Goal: Book appointment/travel/reservation

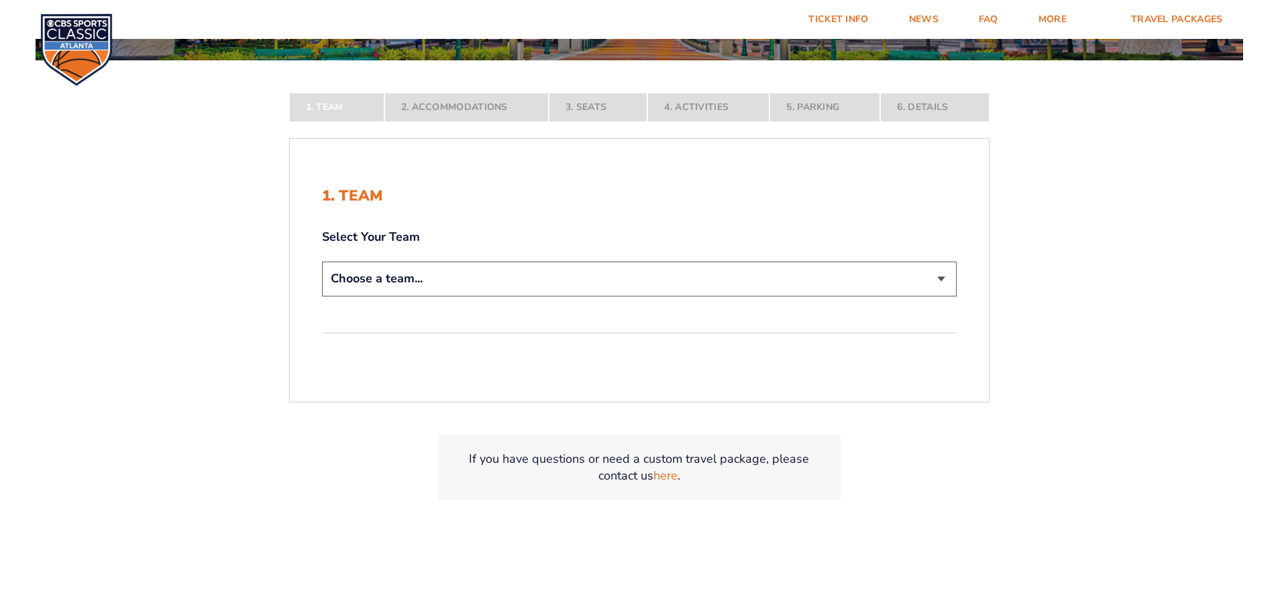
scroll to position [403, 0]
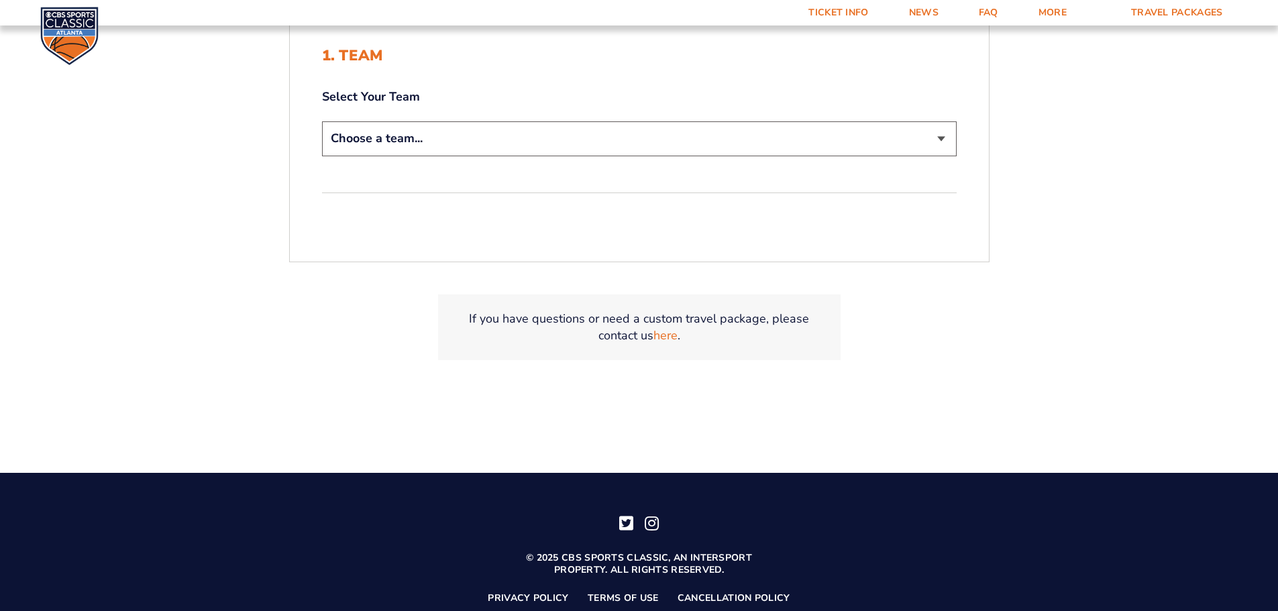
click at [395, 140] on select "Choose a team... [US_STATE] Wildcats [US_STATE] State Buckeyes [US_STATE] Tar H…" at bounding box center [639, 138] width 635 height 34
select select "12956"
click at [322, 121] on select "Choose a team... [US_STATE] Wildcats [US_STATE] State Buckeyes [US_STATE] Tar H…" at bounding box center [639, 138] width 635 height 34
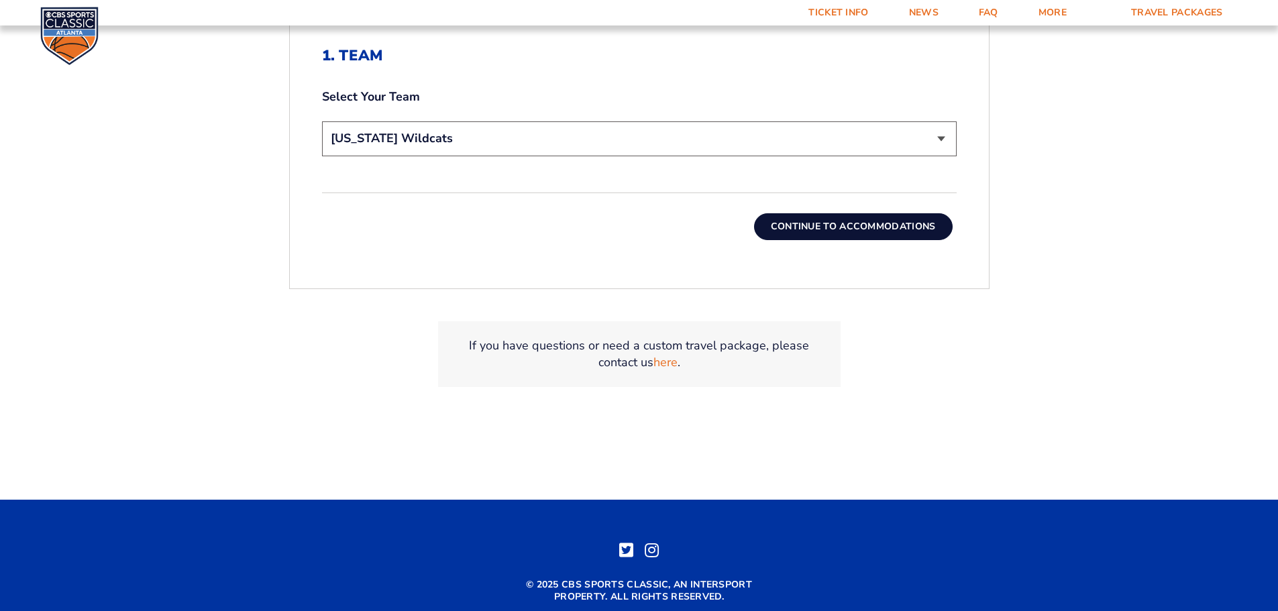
click at [807, 222] on button "Continue To Accommodations" at bounding box center [853, 226] width 199 height 27
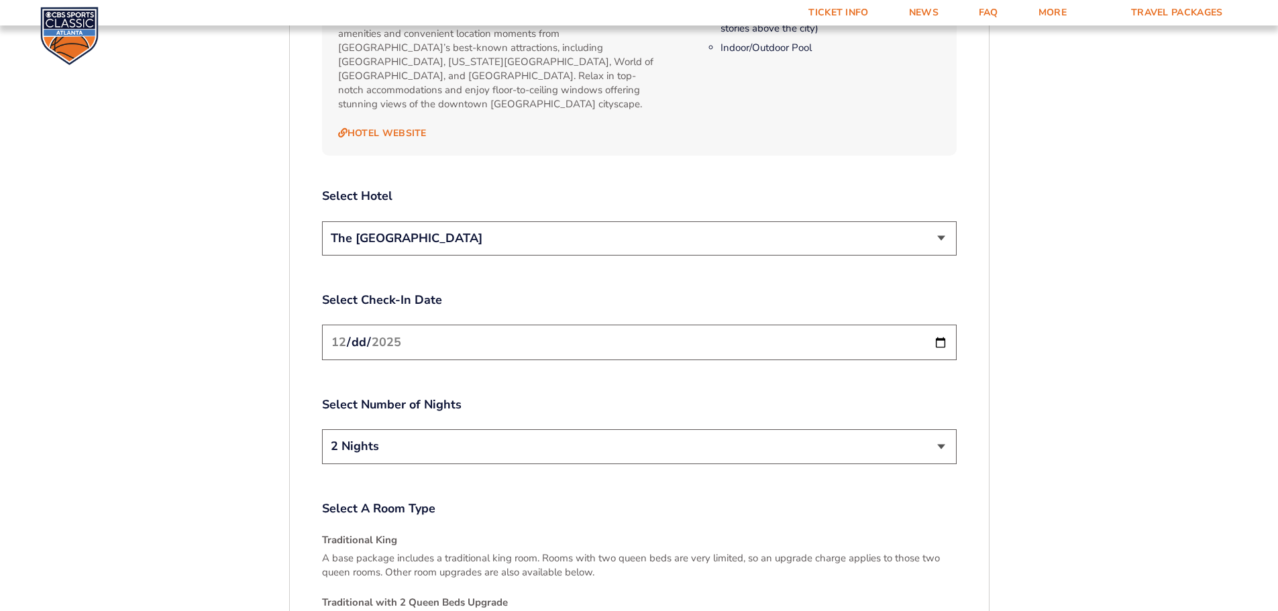
scroll to position [1564, 0]
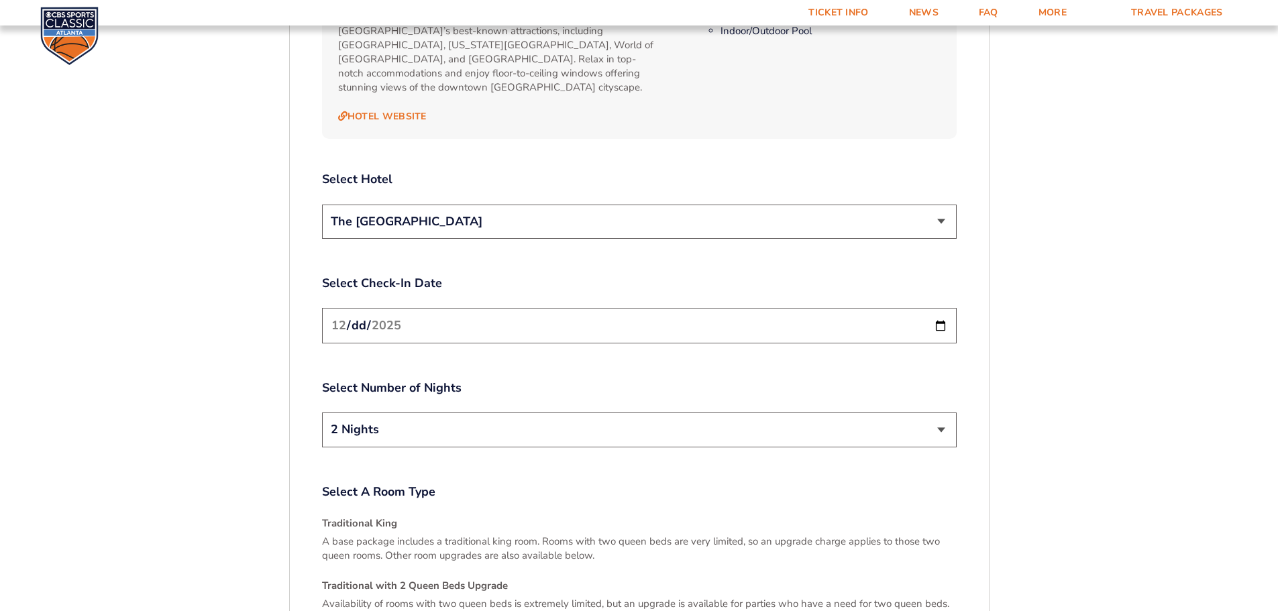
click at [417, 205] on select "The [GEOGRAPHIC_DATA]" at bounding box center [639, 222] width 635 height 34
click at [437, 308] on input "[DATE]" at bounding box center [639, 326] width 635 height 36
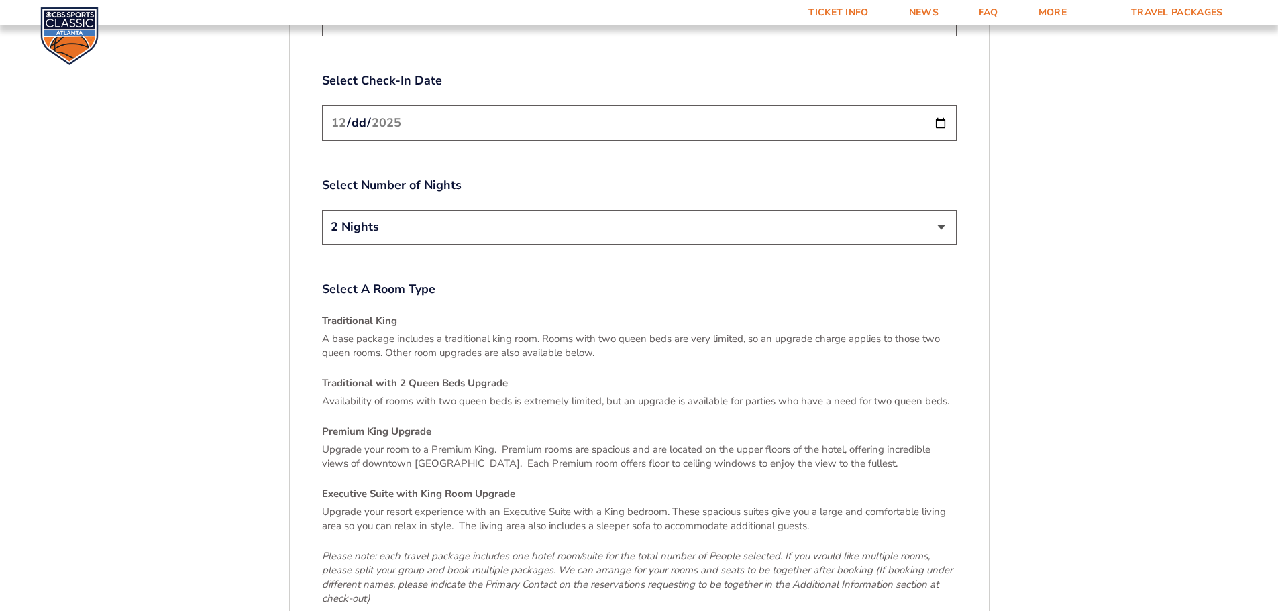
scroll to position [1833, 0]
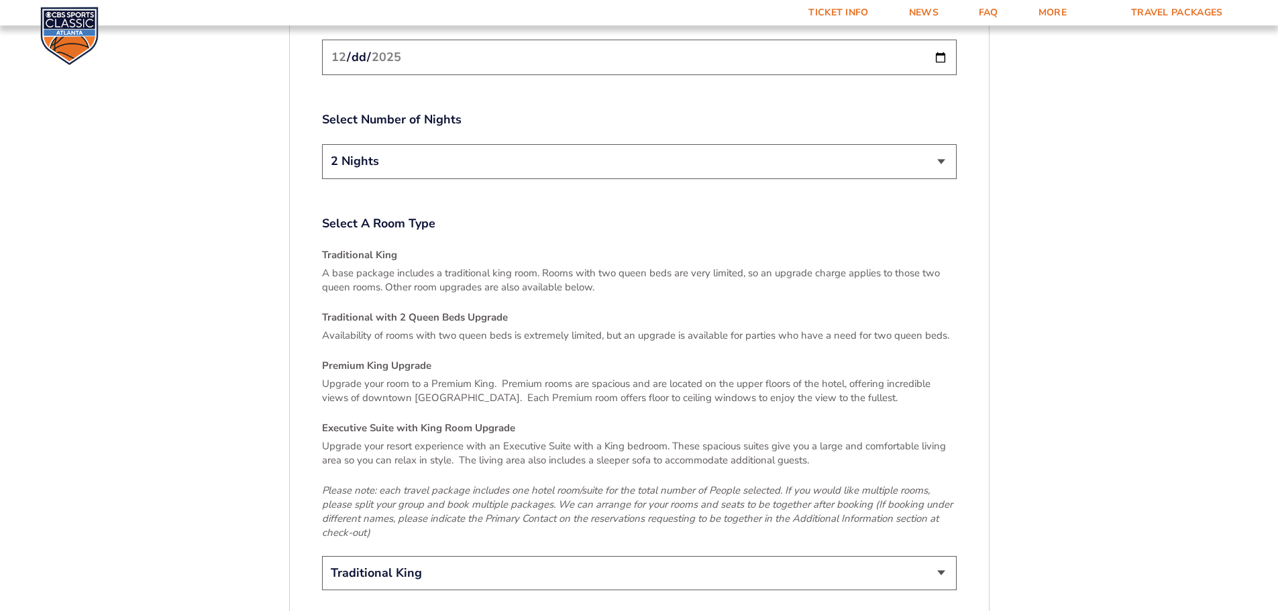
click at [340, 144] on select "2 Nights 3 Nights" at bounding box center [639, 161] width 635 height 34
click at [350, 144] on select "2 Nights 3 Nights" at bounding box center [639, 161] width 635 height 34
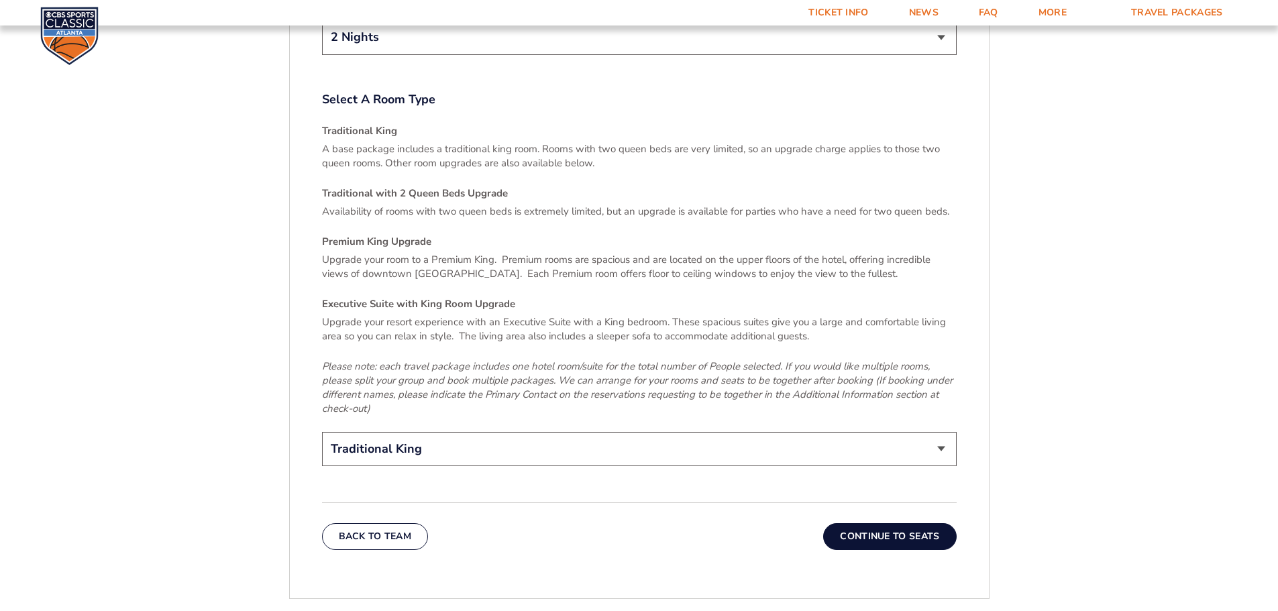
scroll to position [2034, 0]
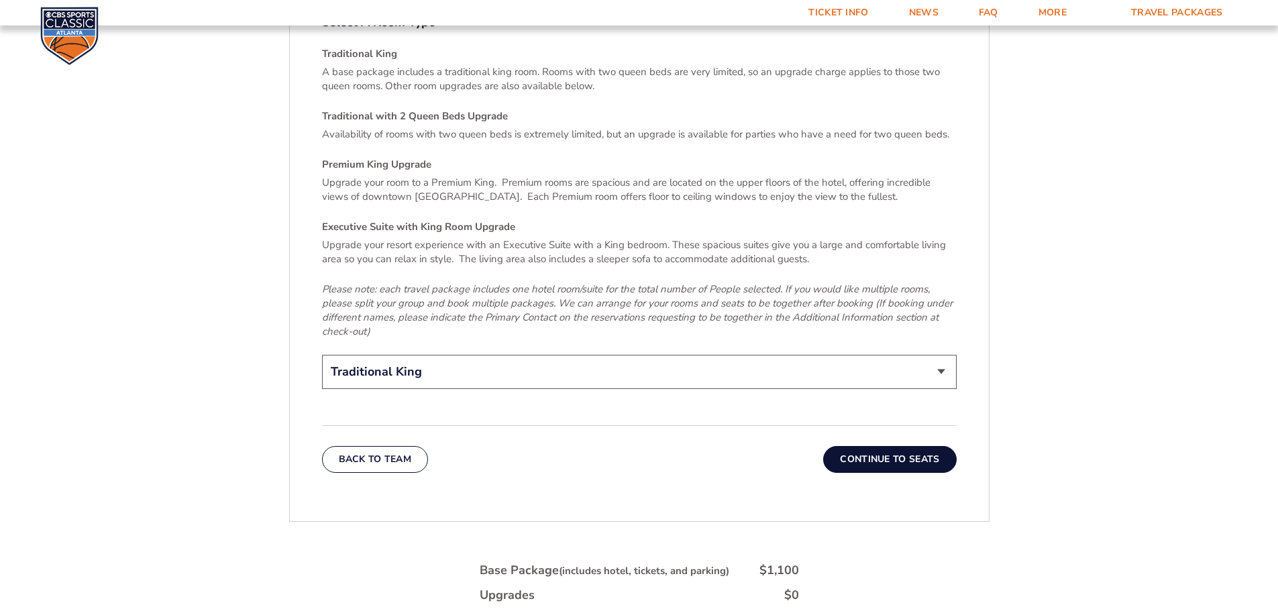
click at [387, 355] on select "Traditional King Traditional with 2 Queen Beds Upgrade (+$45 per night) Premium…" at bounding box center [639, 372] width 635 height 34
click at [401, 355] on select "Traditional King Traditional with 2 Queen Beds Upgrade (+$45 per night) Premium…" at bounding box center [639, 372] width 635 height 34
click at [901, 446] on button "Continue To Seats" at bounding box center [889, 459] width 133 height 27
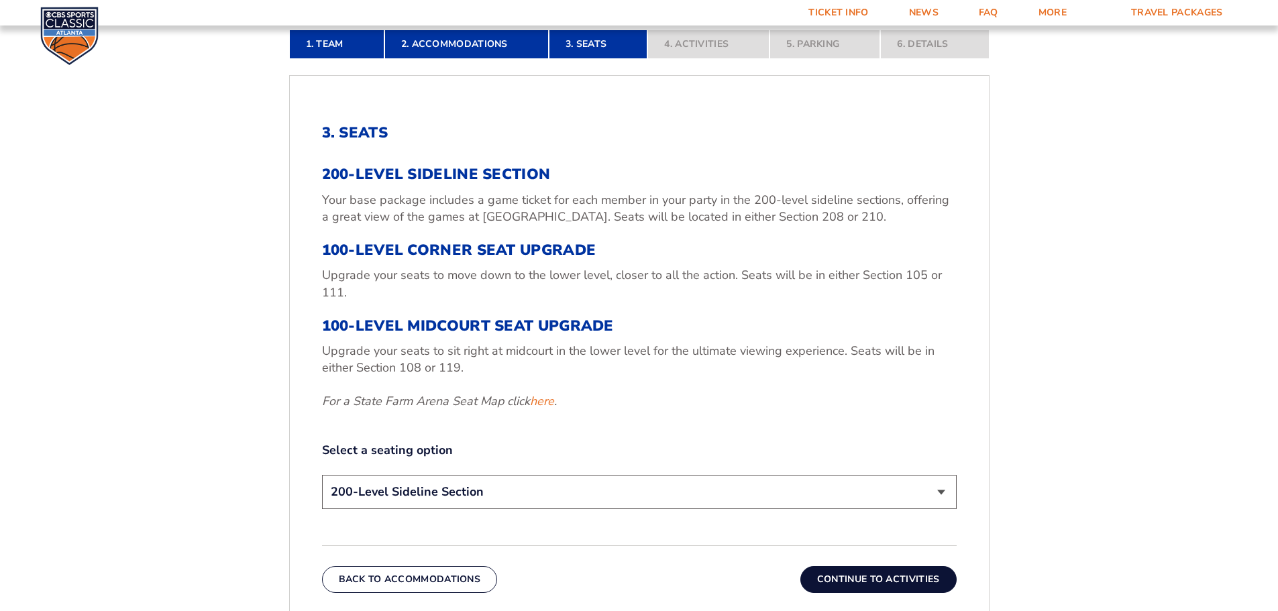
scroll to position [423, 0]
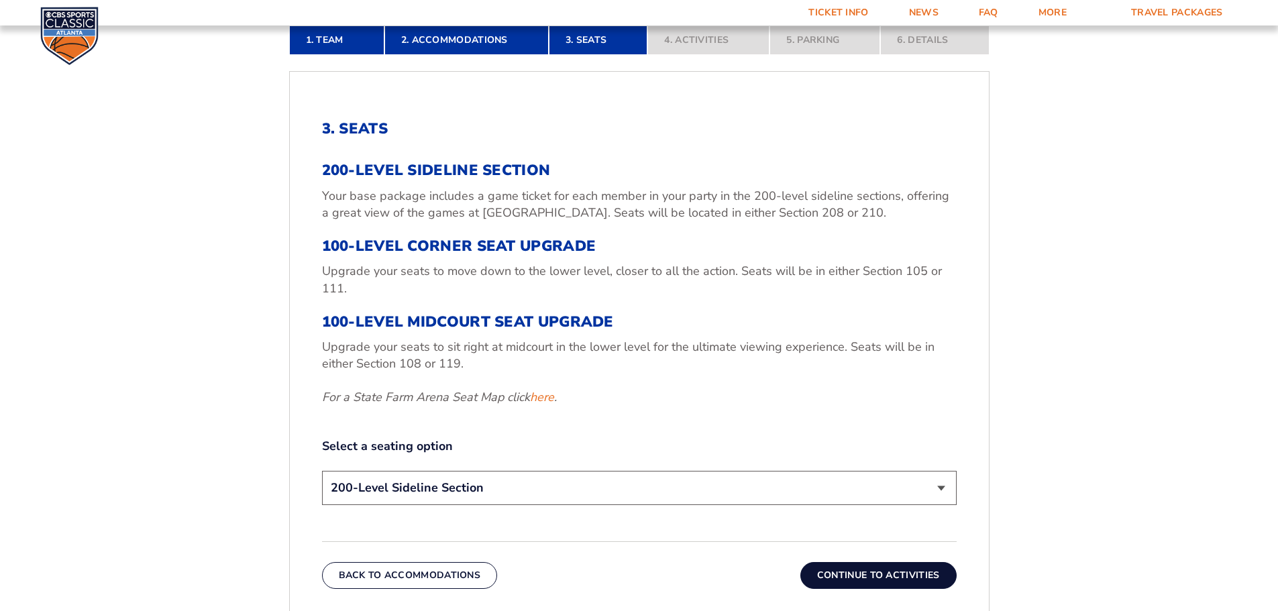
click at [440, 486] on select "200-Level Sideline Section 100-Level Corner Seat Upgrade (+$120 per person) 100…" at bounding box center [639, 488] width 635 height 34
click at [263, 455] on div "1. Team 2. Accommodations 3. Seats 4. Activities 5. Parking 6. Details 1. Team …" at bounding box center [639, 475] width 765 height 965
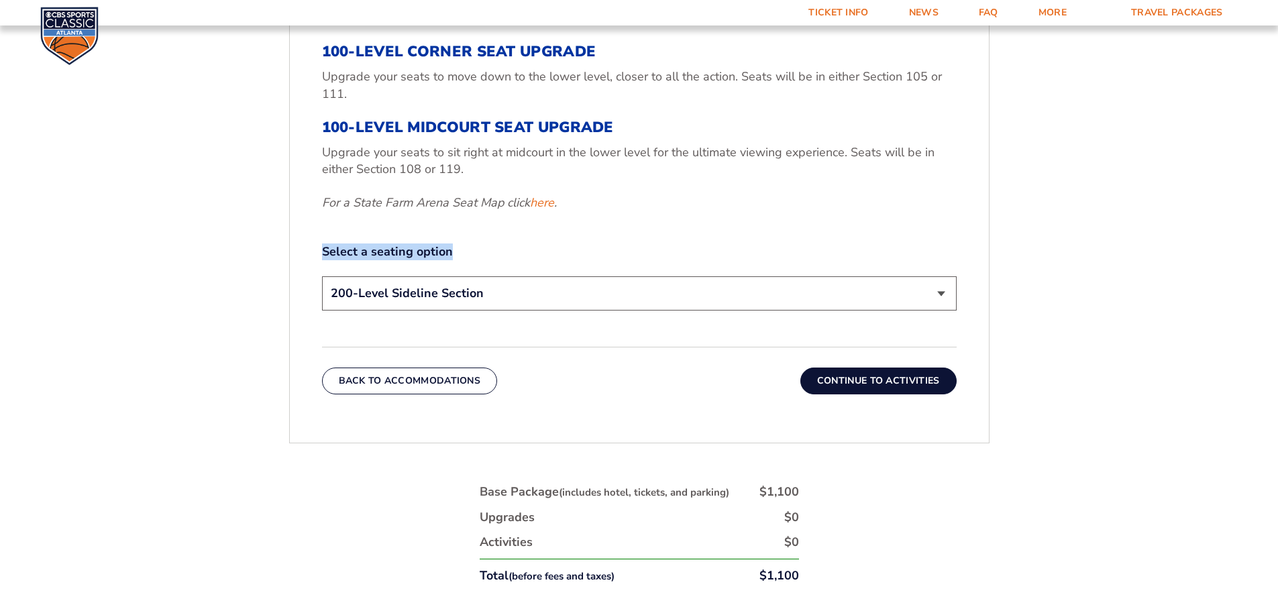
scroll to position [625, 0]
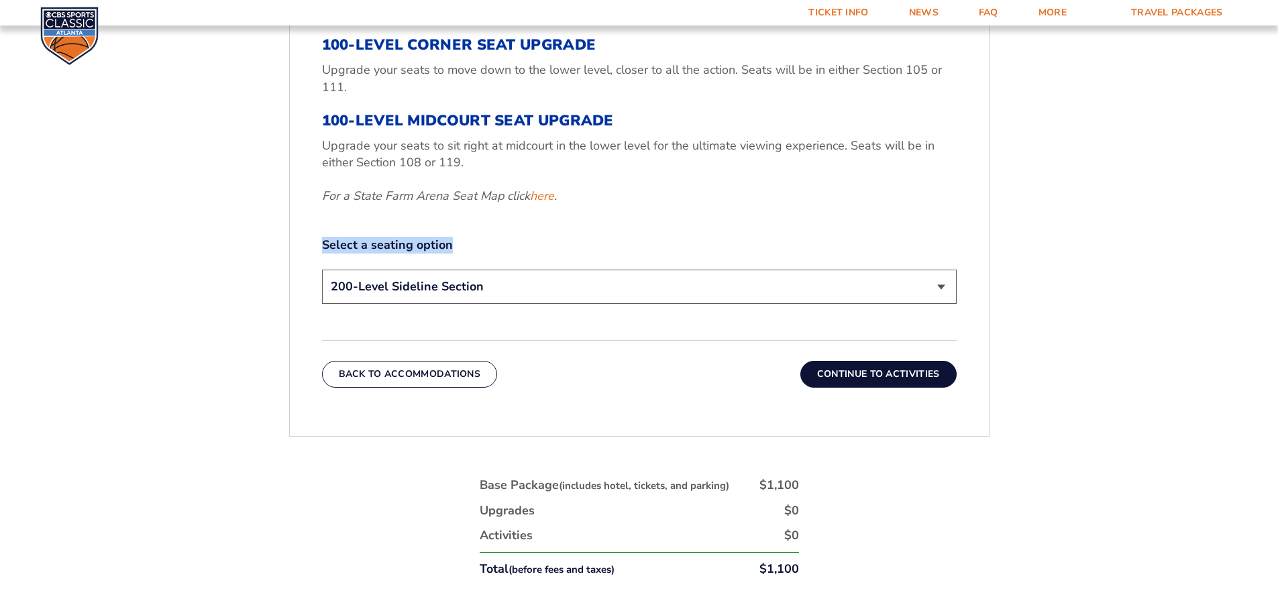
click at [862, 379] on button "Continue To Activities" at bounding box center [879, 374] width 156 height 27
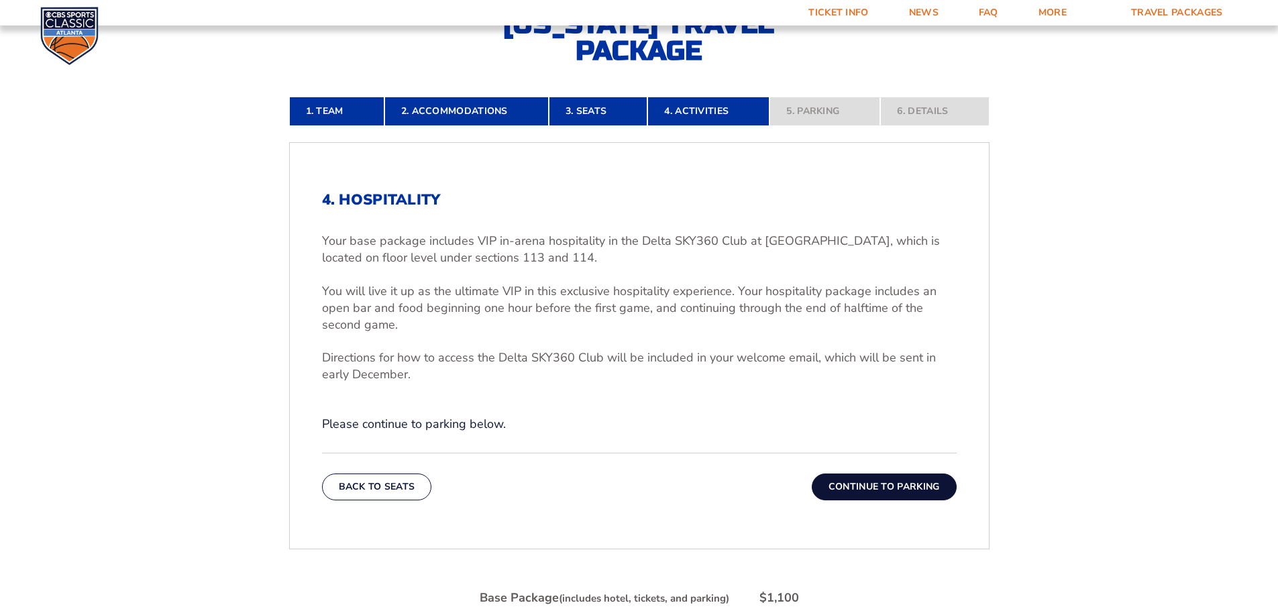
scroll to position [356, 0]
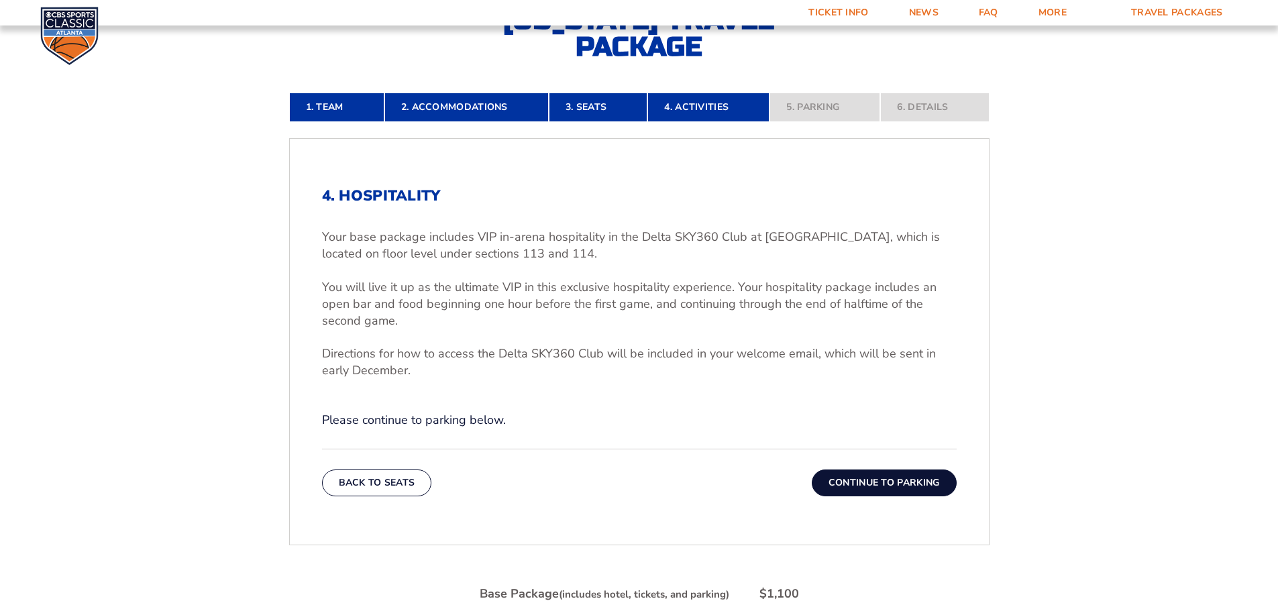
click at [837, 472] on button "Continue To Parking" at bounding box center [884, 483] width 145 height 27
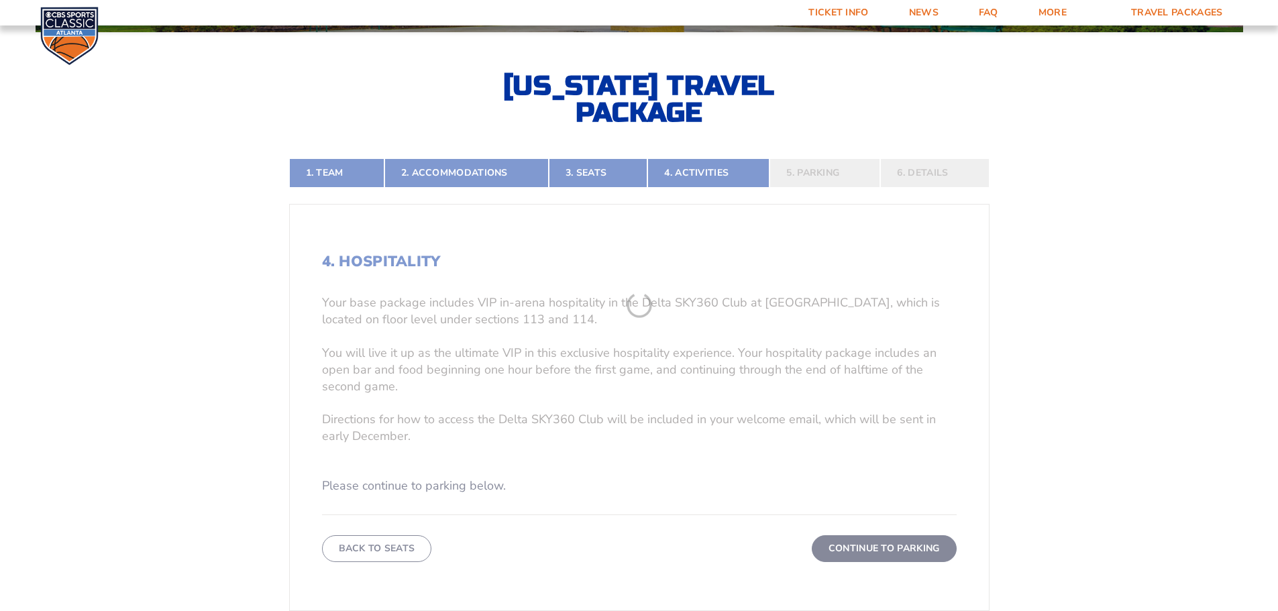
scroll to position [289, 0]
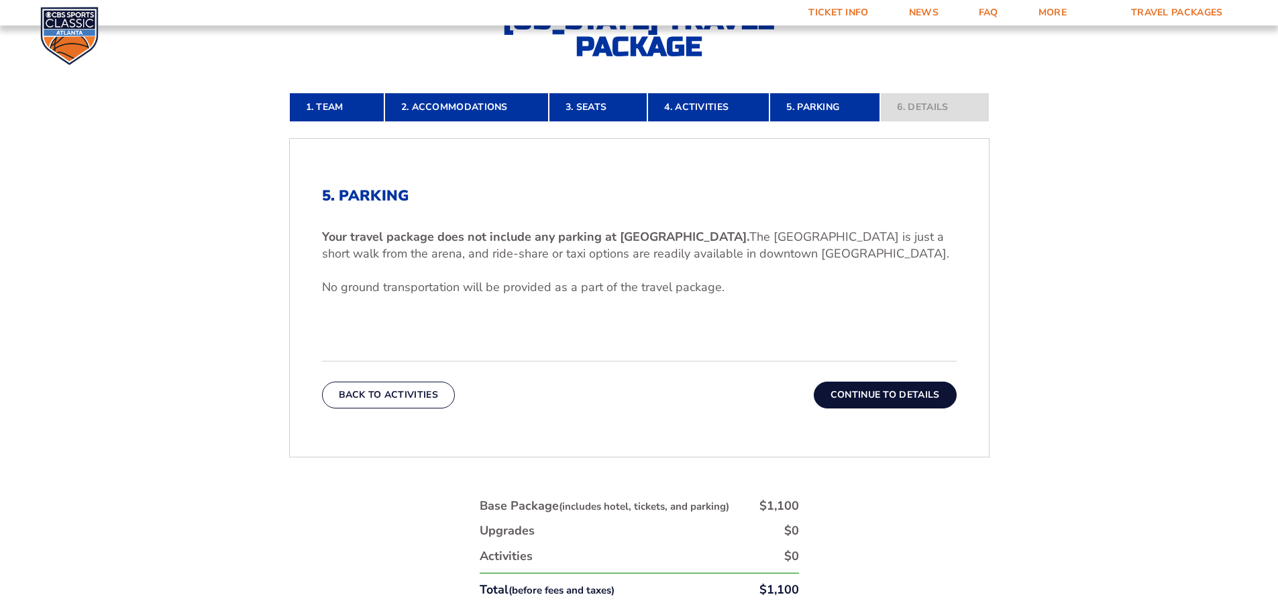
click at [900, 390] on button "Continue To Details" at bounding box center [885, 395] width 143 height 27
